Goal: Find contact information: Find contact information

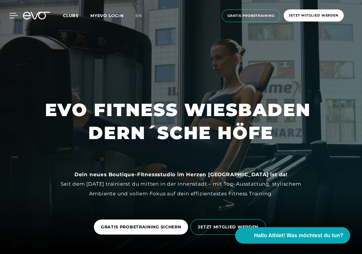
click at [14, 17] on icon at bounding box center [13, 15] width 9 height 5
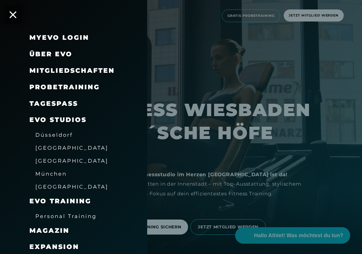
click at [61, 215] on span "Personal Training" at bounding box center [65, 216] width 61 height 6
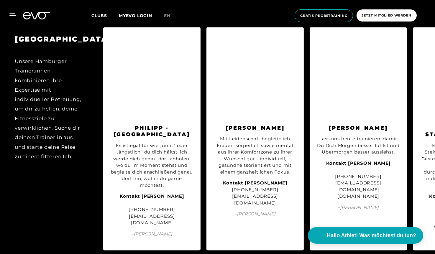
scroll to position [1208, 0]
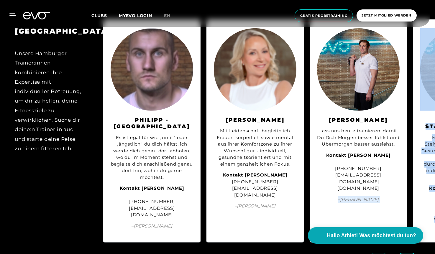
drag, startPoint x: 311, startPoint y: 223, endPoint x: 328, endPoint y: 222, distance: 17.4
click at [328, 222] on div "HAMBURG Unsere Hamburger Trainer:innen kombinieren ihre Expertise mit individue…" at bounding box center [217, 148] width 435 height 268
click at [326, 196] on span "– [PERSON_NAME]" at bounding box center [358, 199] width 83 height 7
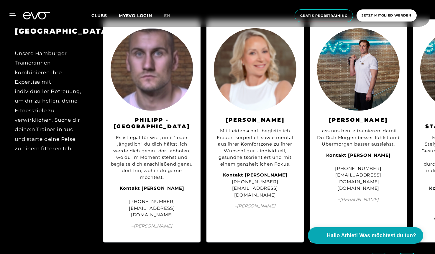
drag, startPoint x: 332, startPoint y: 175, endPoint x: 390, endPoint y: 174, distance: 57.5
click at [362, 174] on div "Kontakt [PERSON_NAME] [PHONE_NUMBER] [EMAIL_ADDRESS][DOMAIN_NAME] [DOMAIN_NAME]" at bounding box center [358, 172] width 83 height 40
copy div "[DOMAIN_NAME]"
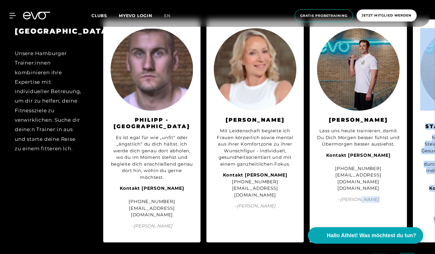
drag, startPoint x: 362, startPoint y: 223, endPoint x: 382, endPoint y: 221, distance: 20.7
click at [362, 221] on div "HAMBURG Unsere Hamburger Trainer:innen kombinieren ihre Expertise mit individue…" at bounding box center [217, 148] width 435 height 268
drag, startPoint x: 334, startPoint y: 176, endPoint x: 390, endPoint y: 175, distance: 55.7
click at [362, 175] on div "Kontakt [PERSON_NAME] [PHONE_NUMBER] [EMAIL_ADDRESS][DOMAIN_NAME] [DOMAIN_NAME]" at bounding box center [358, 172] width 83 height 40
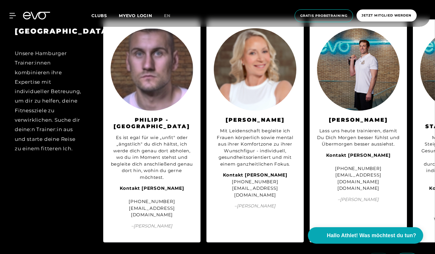
click at [362, 196] on span "– [PERSON_NAME]" at bounding box center [358, 199] width 83 height 7
drag, startPoint x: 332, startPoint y: 176, endPoint x: 383, endPoint y: 175, distance: 51.6
click at [362, 175] on div "Kontakt [PERSON_NAME] [PHONE_NUMBER] [EMAIL_ADDRESS][DOMAIN_NAME] [DOMAIN_NAME]" at bounding box center [358, 172] width 83 height 40
